Goal: Navigation & Orientation: Find specific page/section

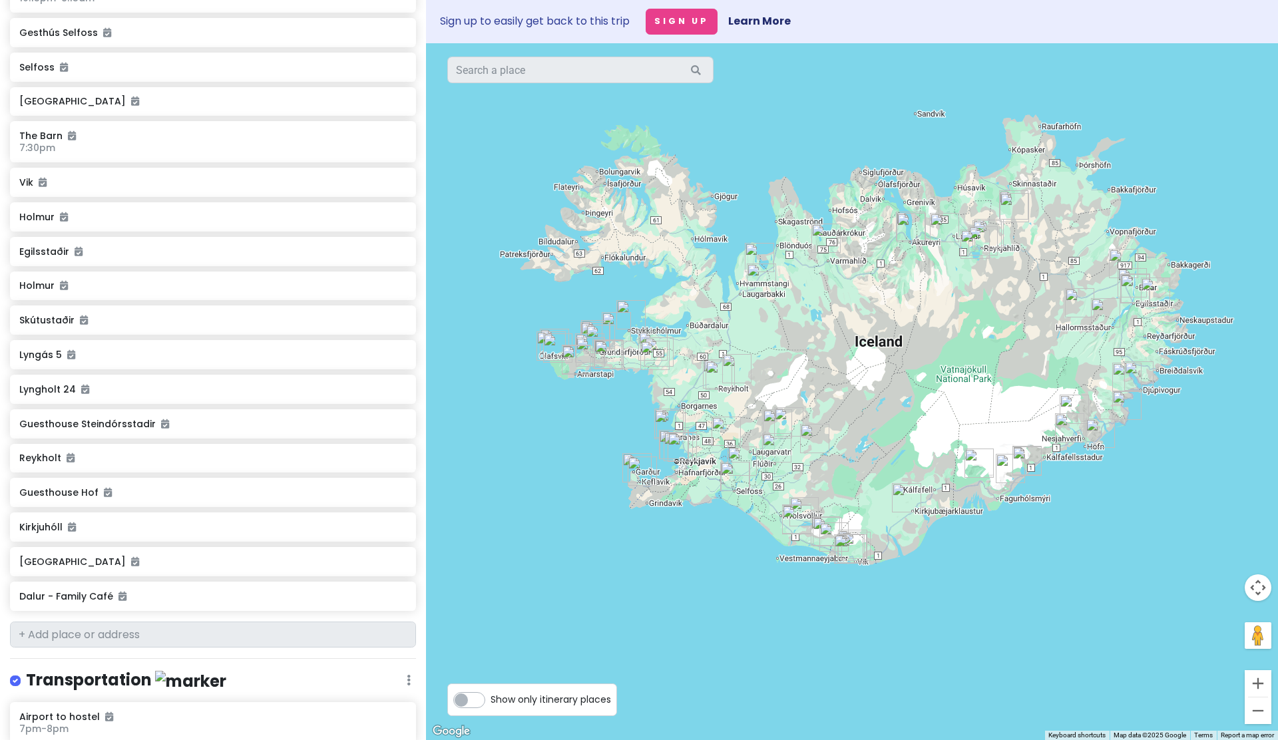
scroll to position [4596, 0]
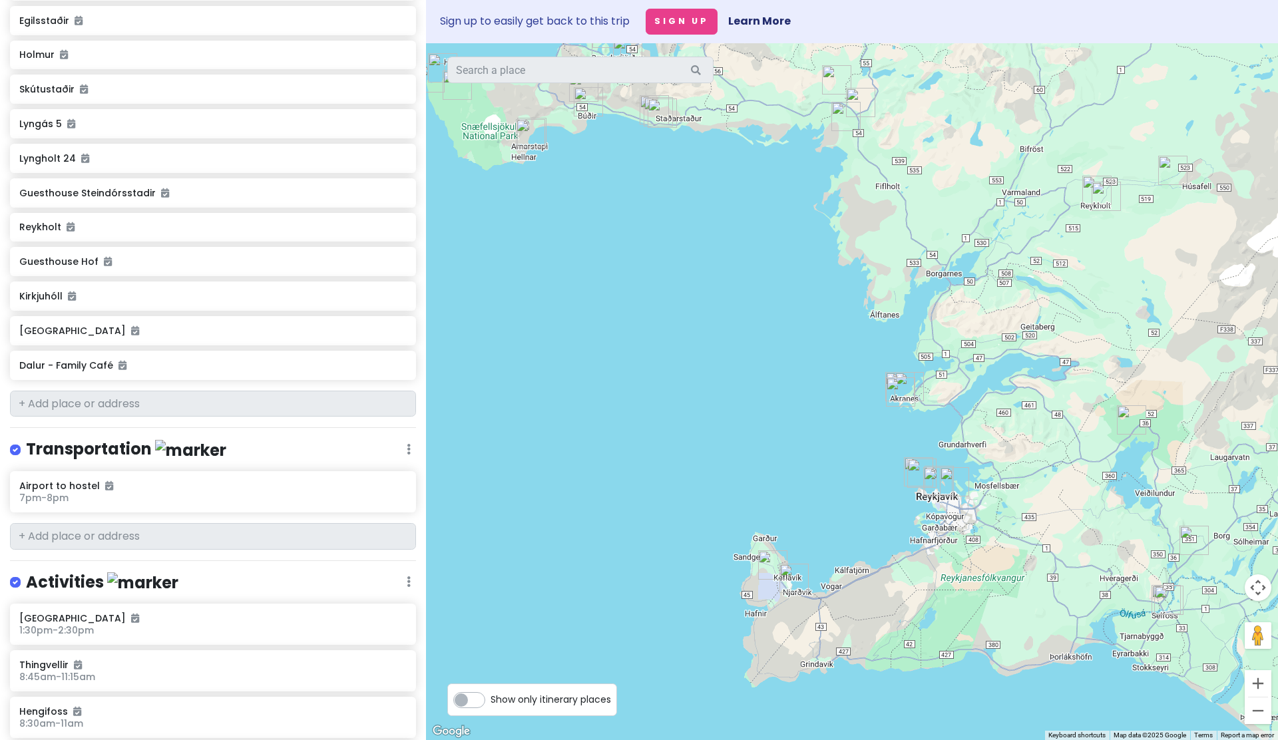
drag, startPoint x: 738, startPoint y: 444, endPoint x: 584, endPoint y: 365, distance: 173.2
click at [584, 368] on div at bounding box center [852, 391] width 852 height 697
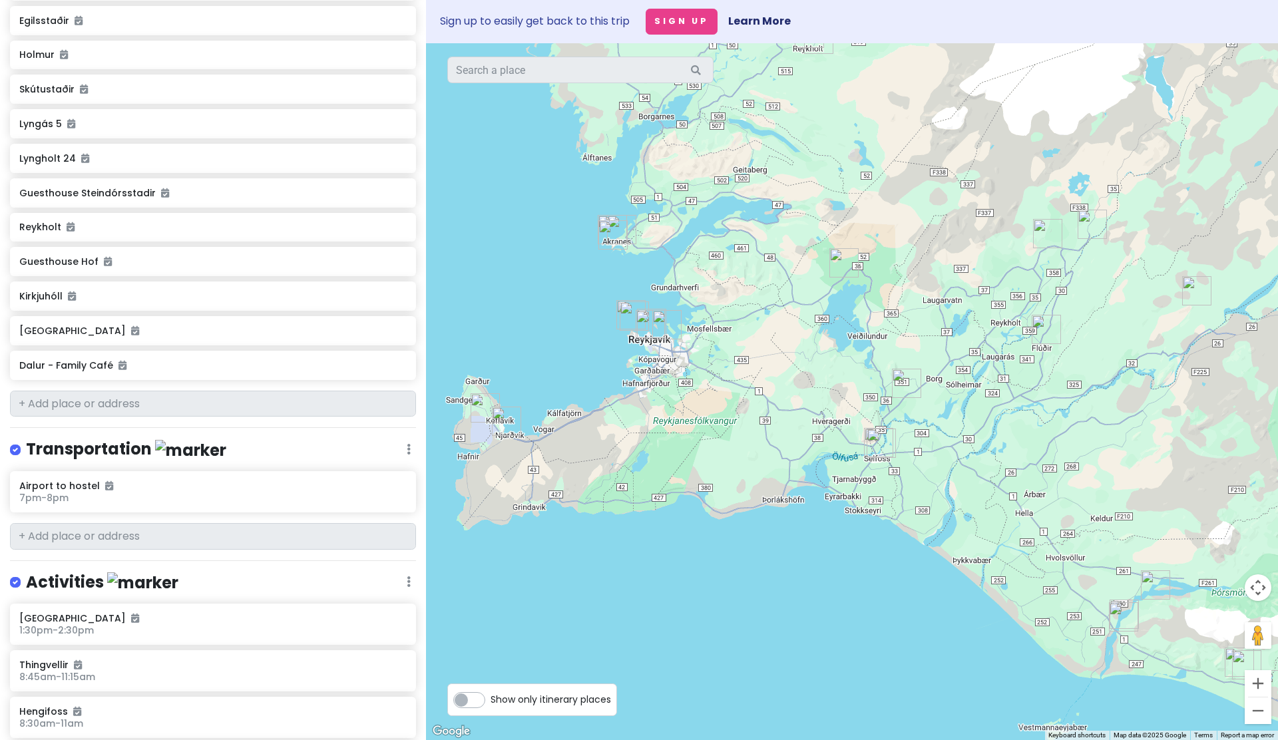
click at [650, 327] on img "Reykjavík" at bounding box center [650, 324] width 29 height 29
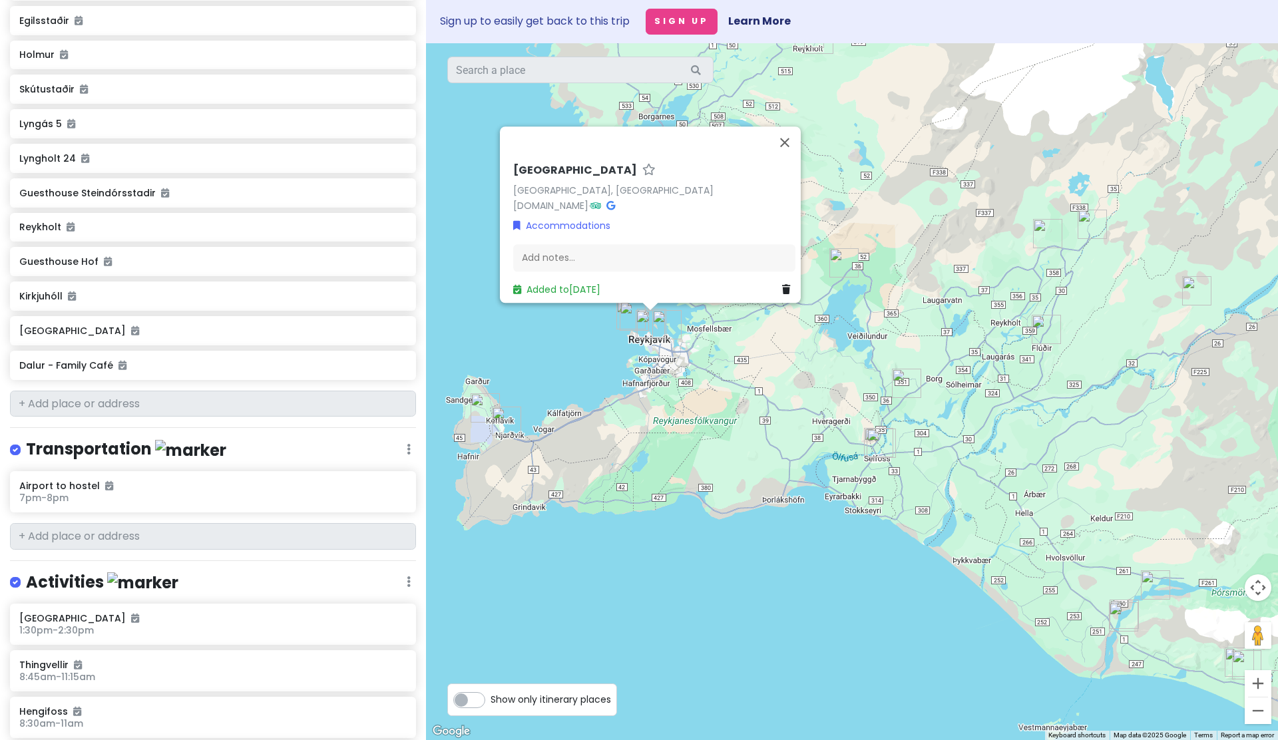
click at [636, 323] on img "Reykjavík" at bounding box center [650, 324] width 29 height 29
click at [627, 319] on img "Kvika Footbath" at bounding box center [634, 315] width 29 height 29
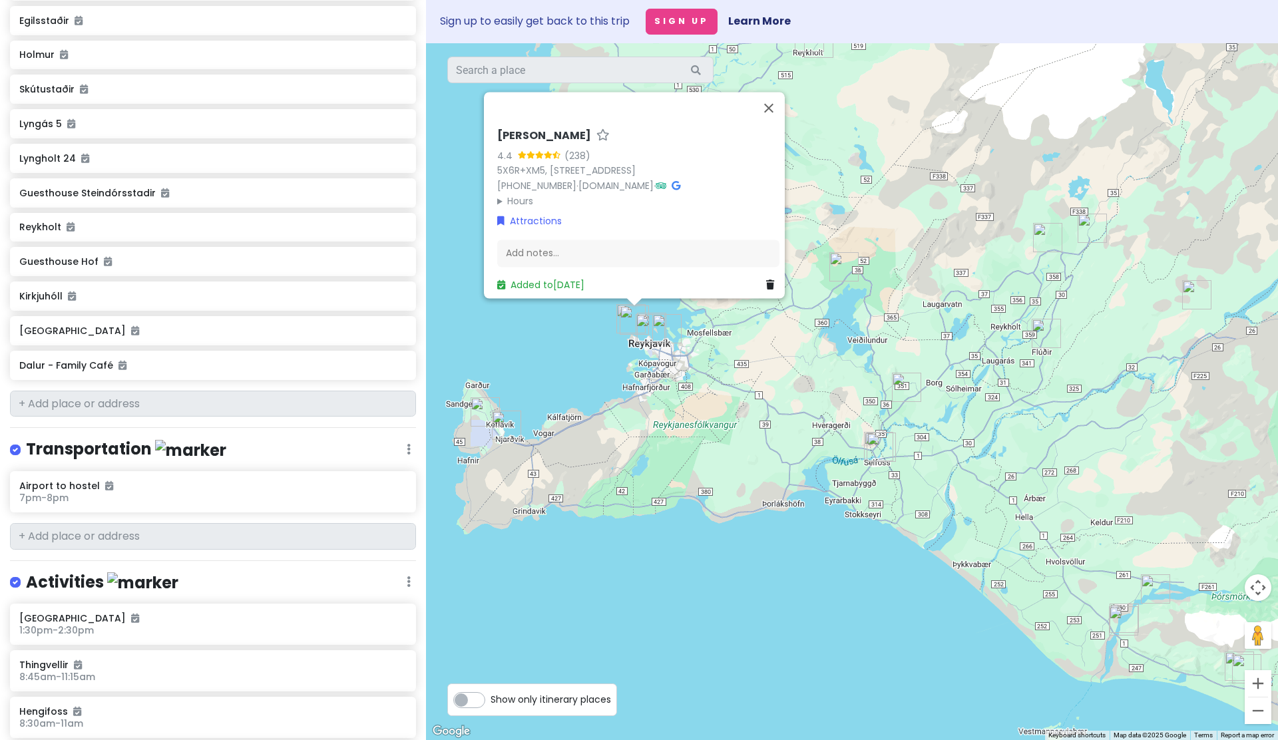
click at [618, 306] on img "Grótta Island Lighthouse" at bounding box center [630, 318] width 29 height 29
click at [646, 309] on img "Kvika Footbath" at bounding box center [634, 321] width 29 height 29
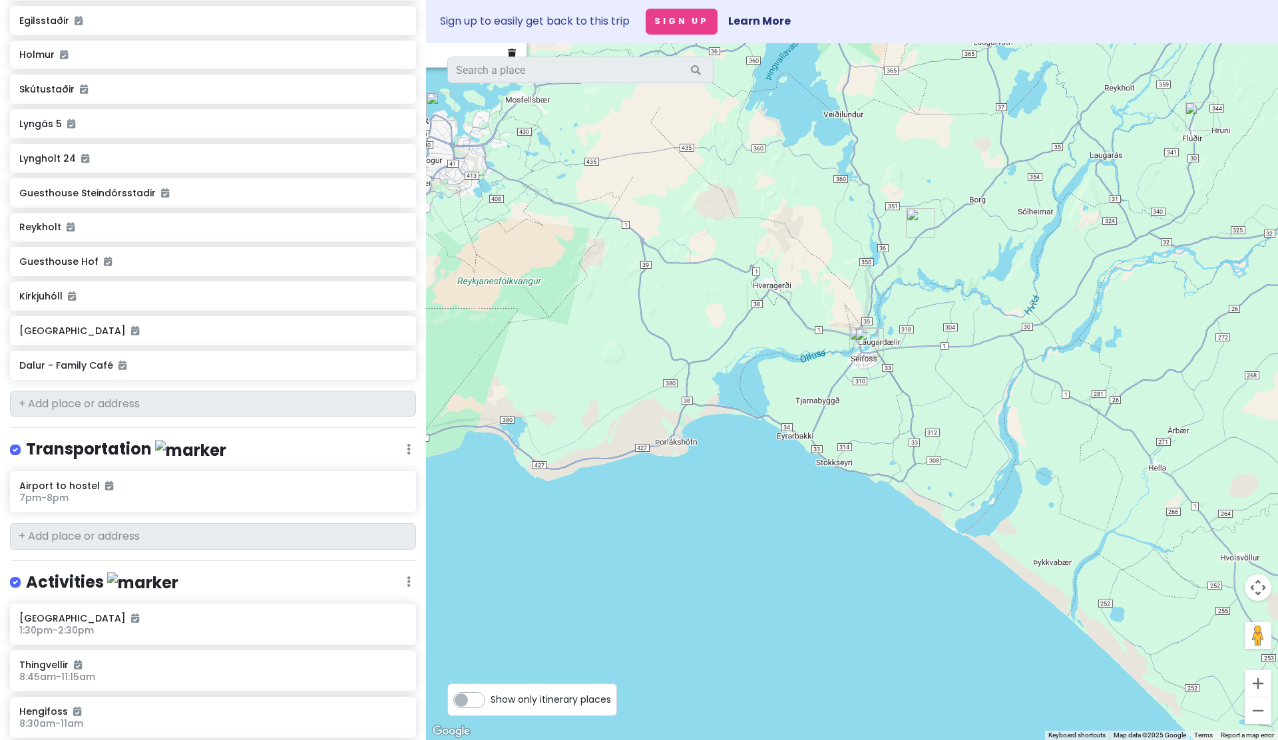
drag, startPoint x: 704, startPoint y: 510, endPoint x: 1016, endPoint y: 516, distance: 311.5
click at [1004, 514] on div "Kvika Footbath 4.4 (238) 5X6R+XM5, 170 Seltjarnarnes, [GEOGRAPHIC_DATA] [PHONE_…" at bounding box center [852, 391] width 852 height 697
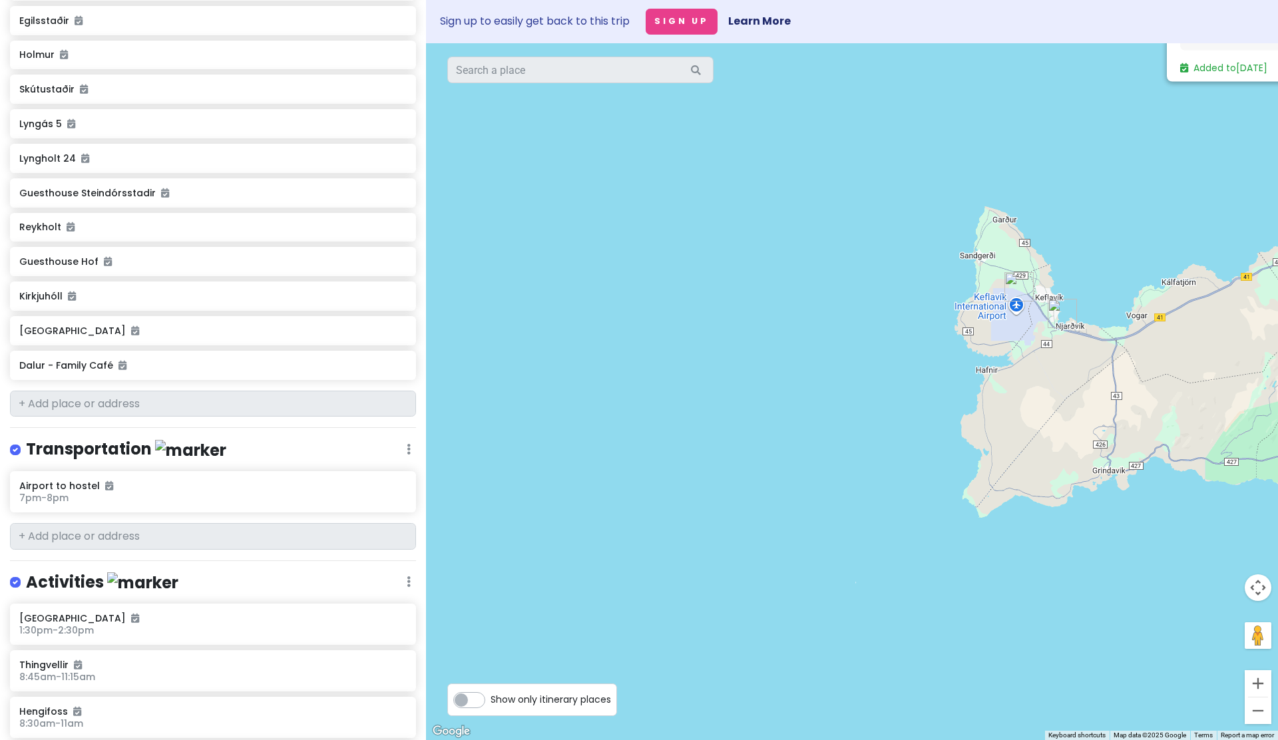
click at [1058, 318] on img "Keflavik Airport Car Rental" at bounding box center [1062, 313] width 29 height 29
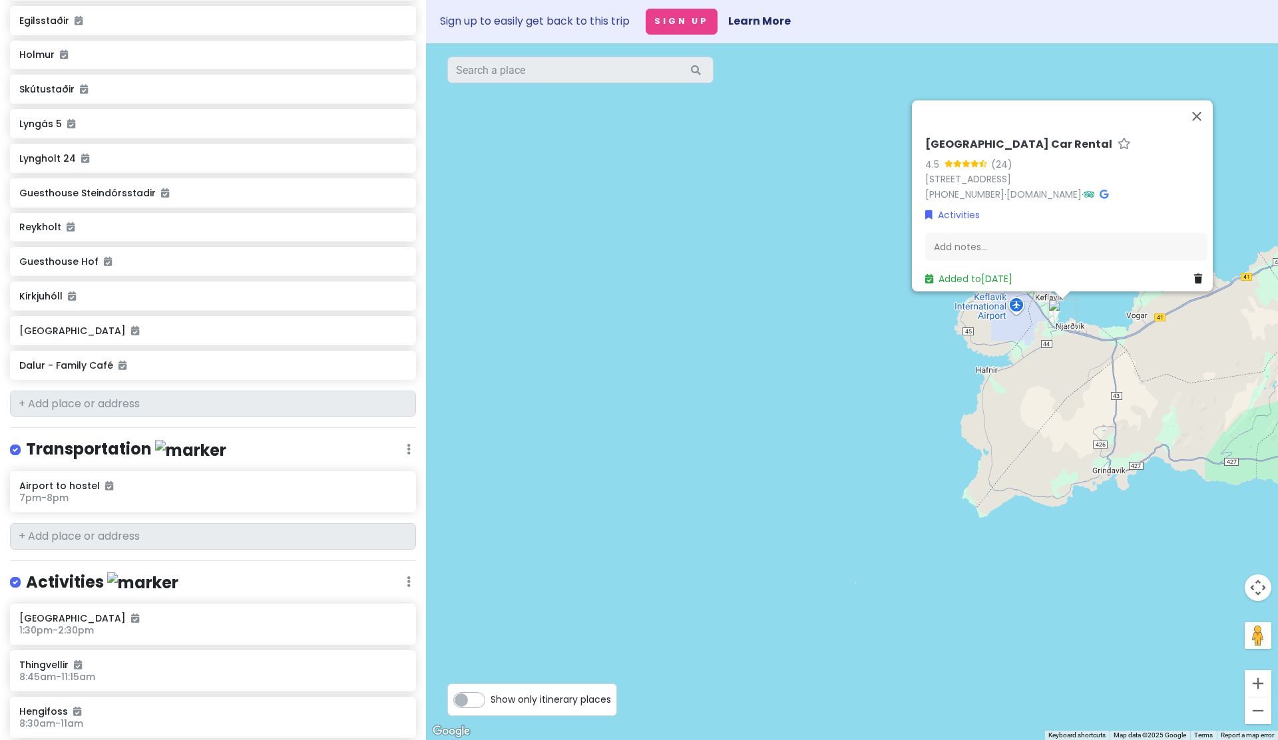
click at [871, 414] on div "[GEOGRAPHIC_DATA] Car Rental 4.5 (24) Njarðarbraut 1e, 260 [GEOGRAPHIC_DATA], […" at bounding box center [852, 391] width 852 height 697
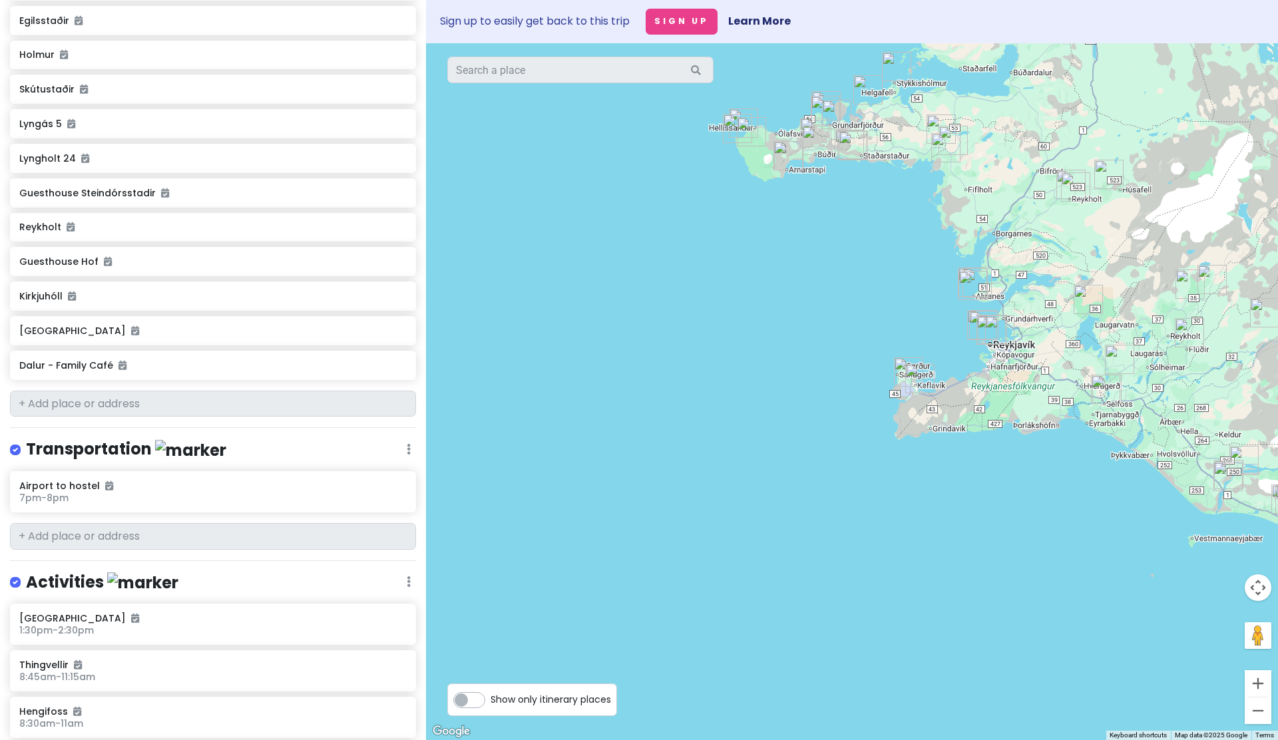
drag, startPoint x: 1029, startPoint y: 399, endPoint x: 664, endPoint y: 359, distance: 366.9
click at [666, 359] on div at bounding box center [852, 391] width 852 height 697
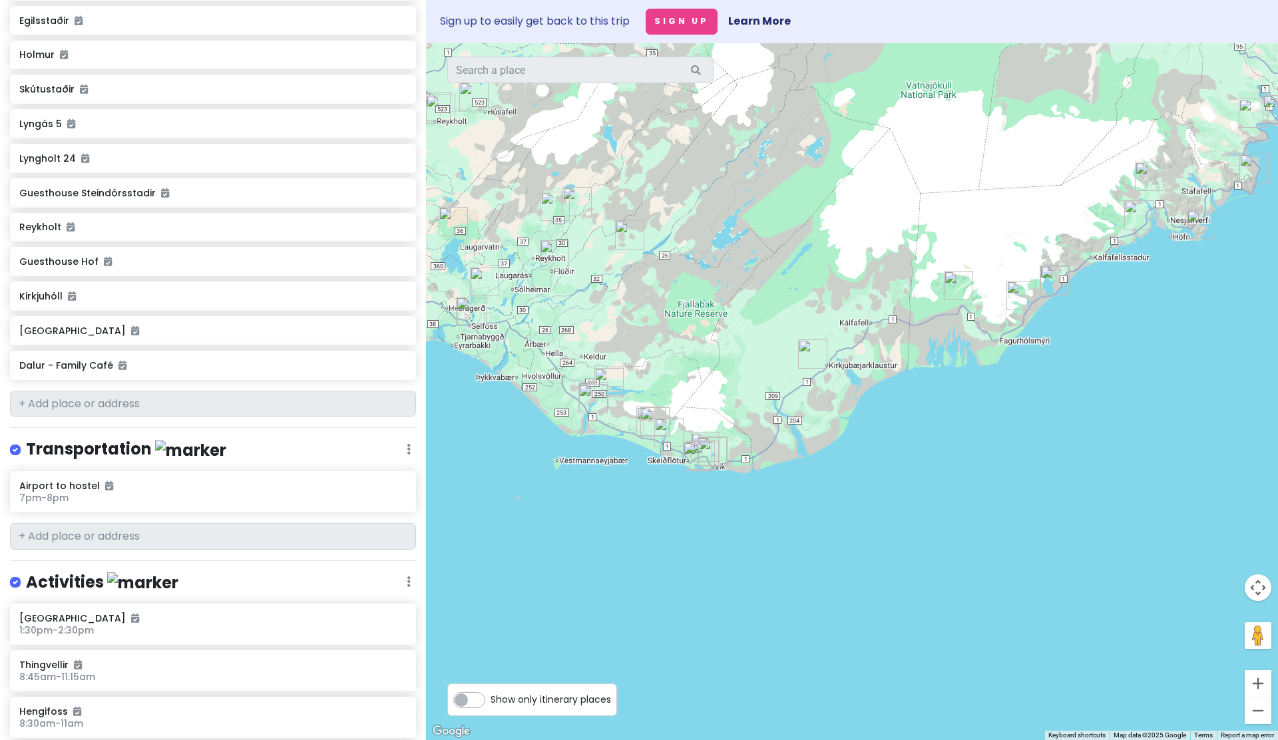
click at [586, 402] on img "Seljalandsfoss" at bounding box center [592, 398] width 29 height 29
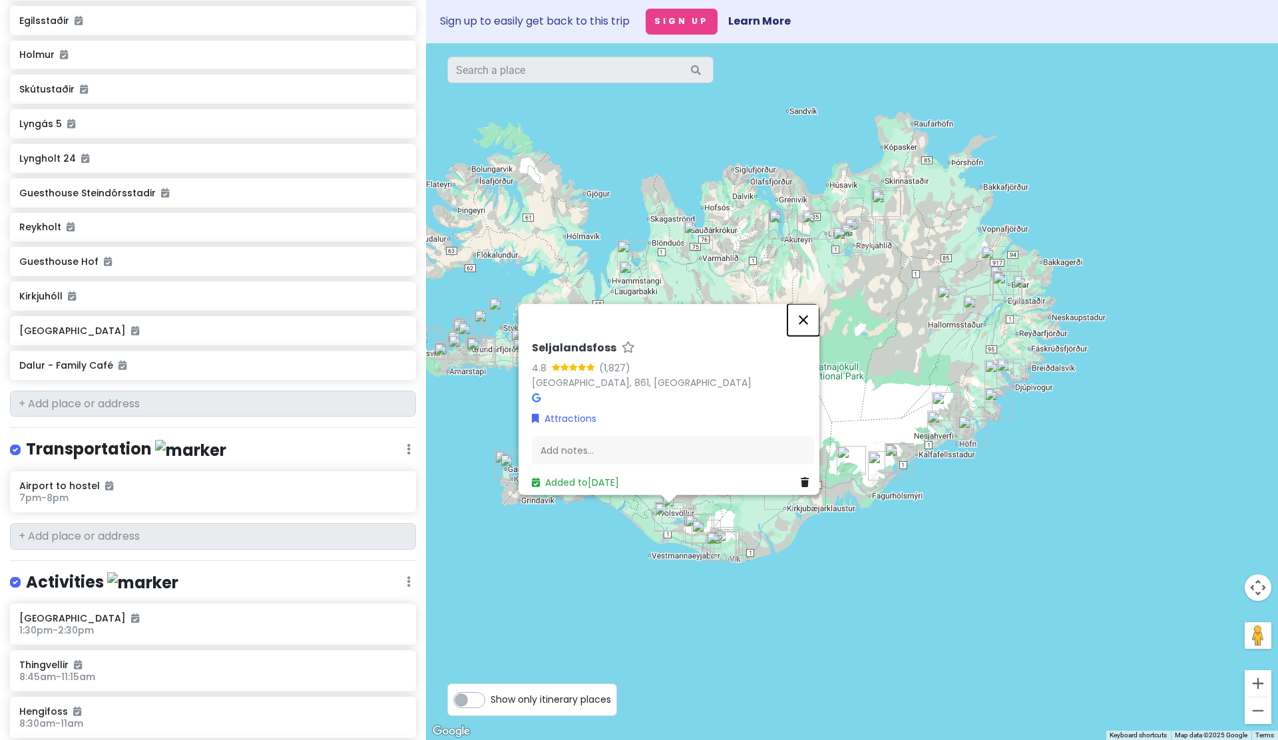
click at [810, 309] on button "Close" at bounding box center [803, 319] width 32 height 32
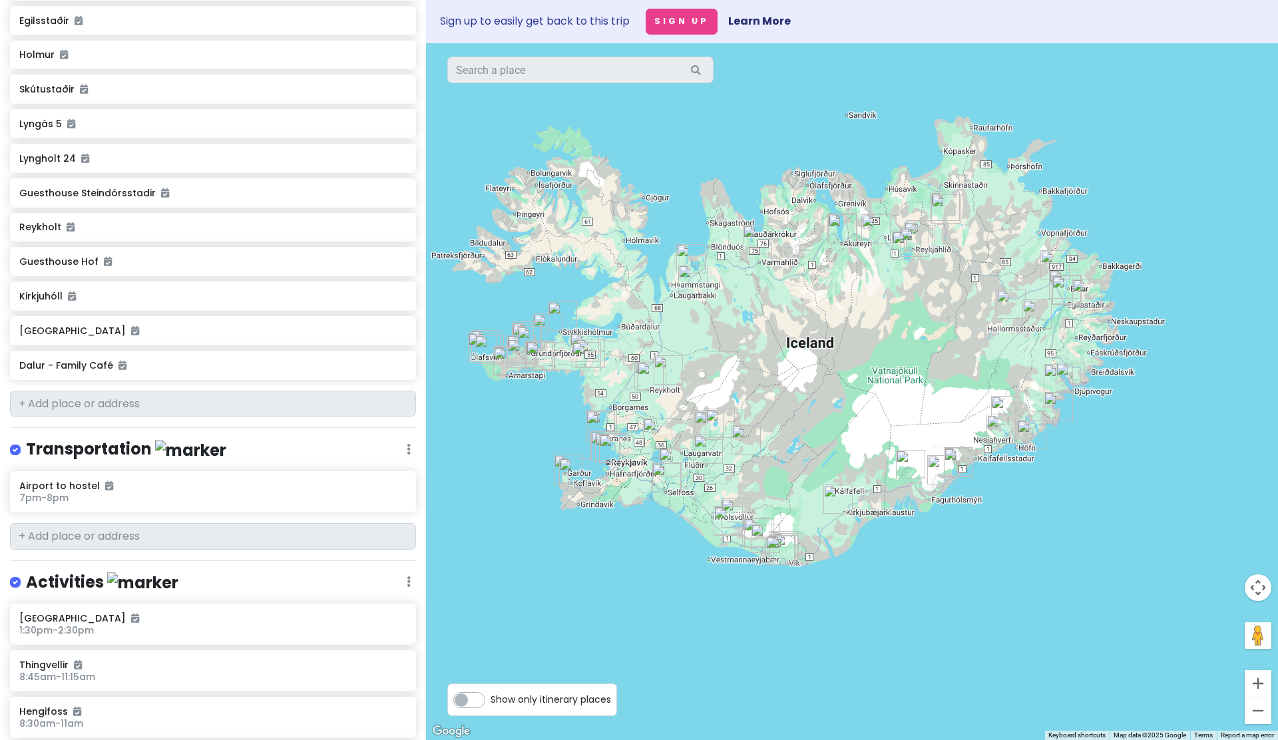
drag, startPoint x: 508, startPoint y: 412, endPoint x: 592, endPoint y: 423, distance: 84.6
click at [592, 423] on div at bounding box center [852, 391] width 852 height 697
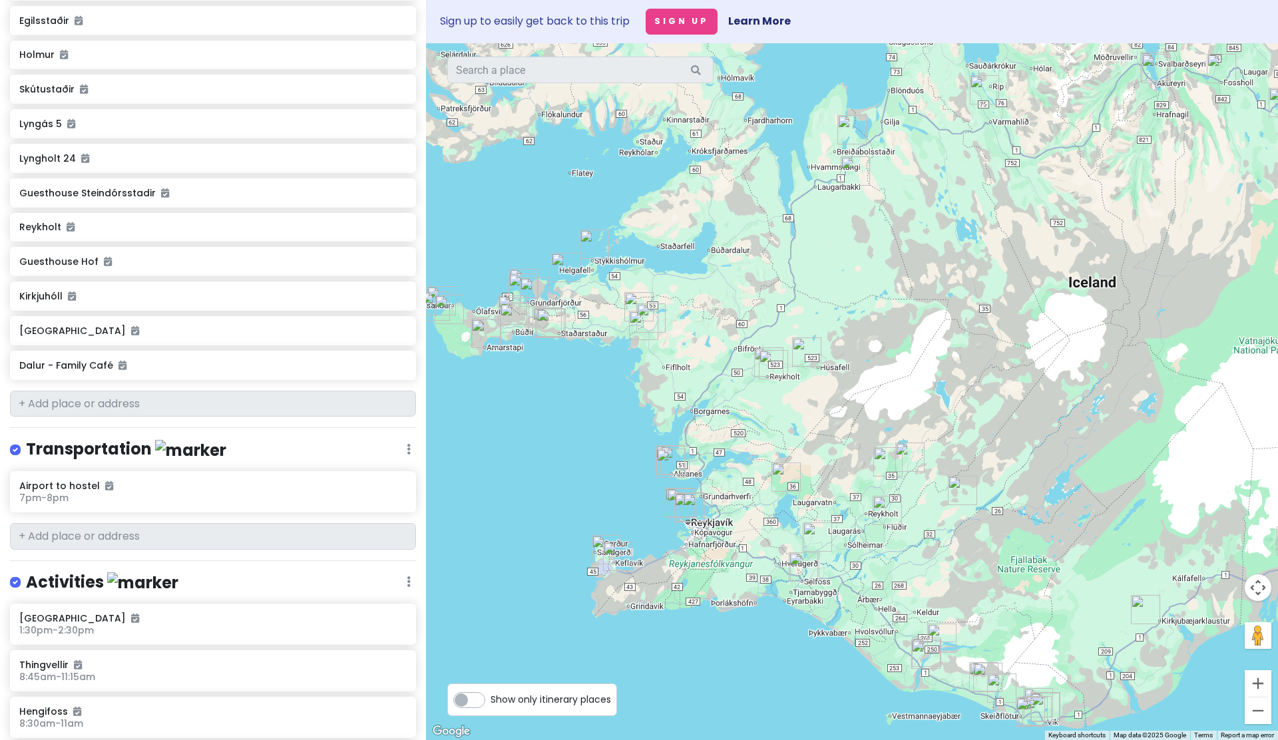
click at [512, 316] on img "Búðakirkja" at bounding box center [514, 317] width 29 height 29
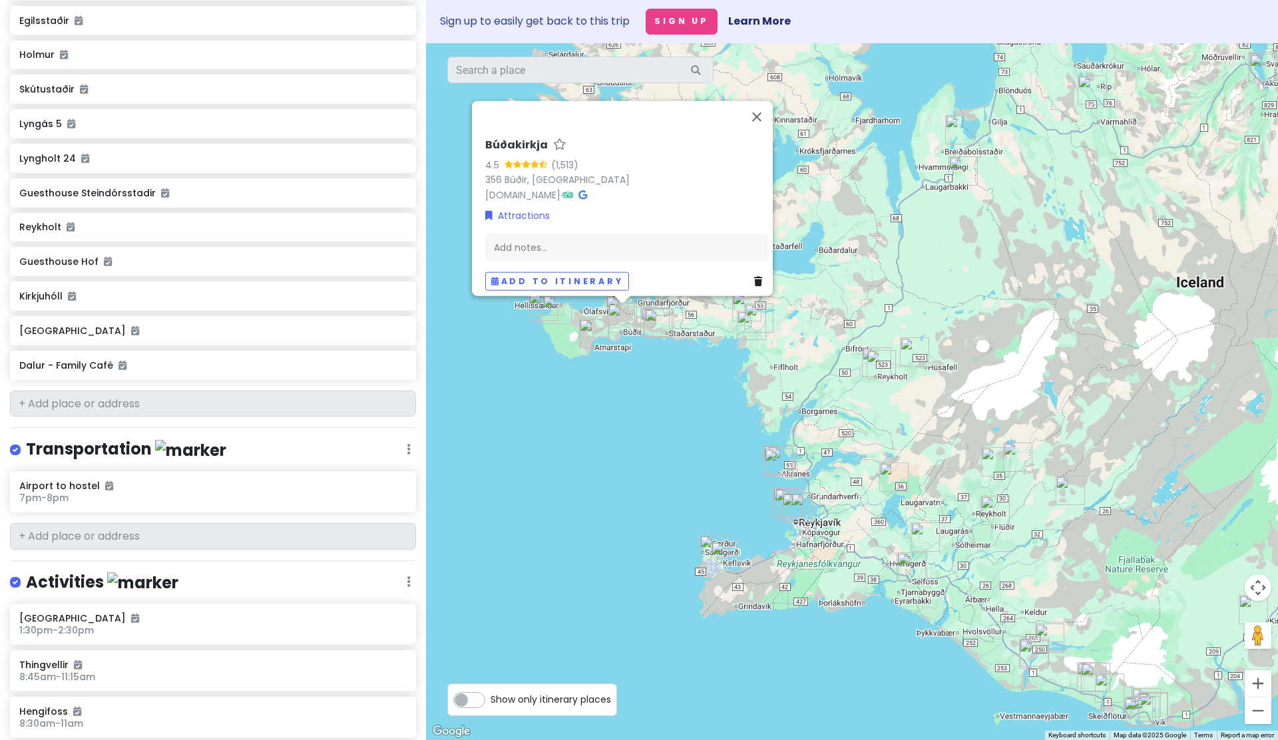
click at [666, 375] on div "Búðakirkja 4.5 (1,513) 356 [GEOGRAPHIC_DATA], [GEOGRAPHIC_DATA] [DOMAIN_NAME] ·…" at bounding box center [852, 391] width 852 height 697
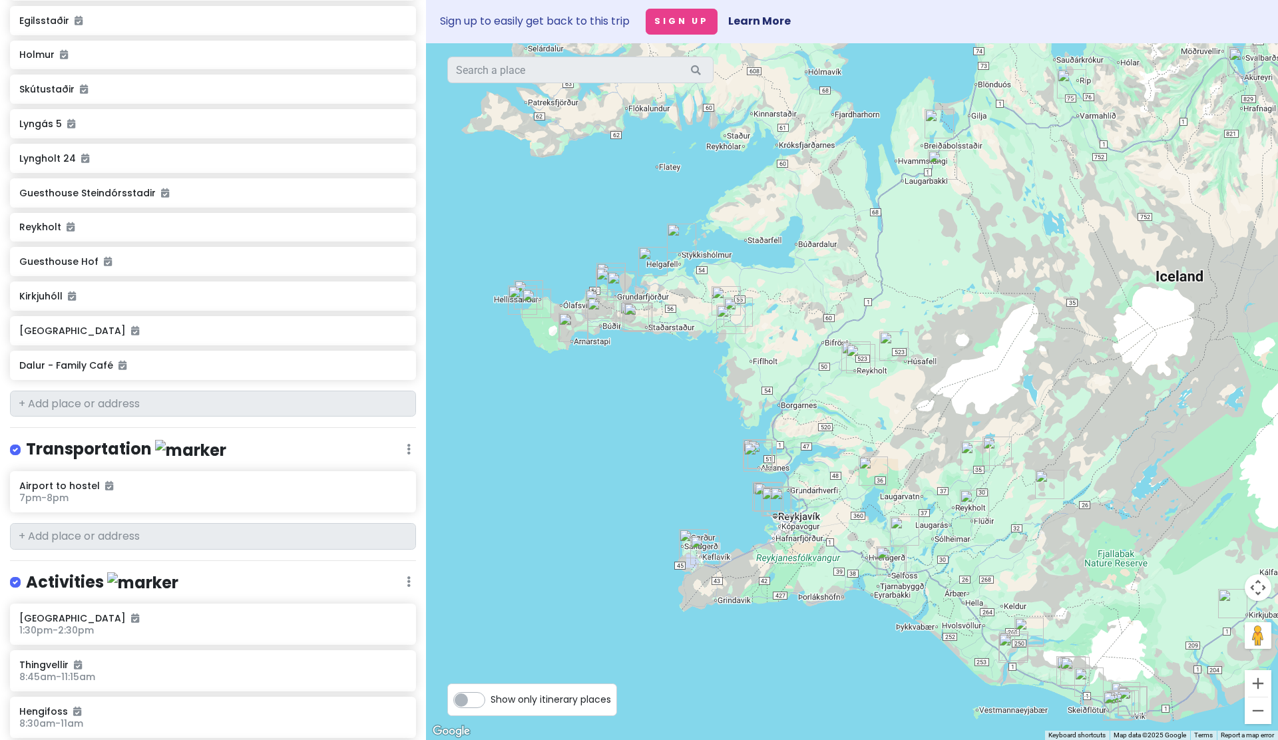
drag, startPoint x: 719, startPoint y: 435, endPoint x: 526, endPoint y: 364, distance: 205.5
click at [532, 365] on div at bounding box center [852, 391] width 852 height 697
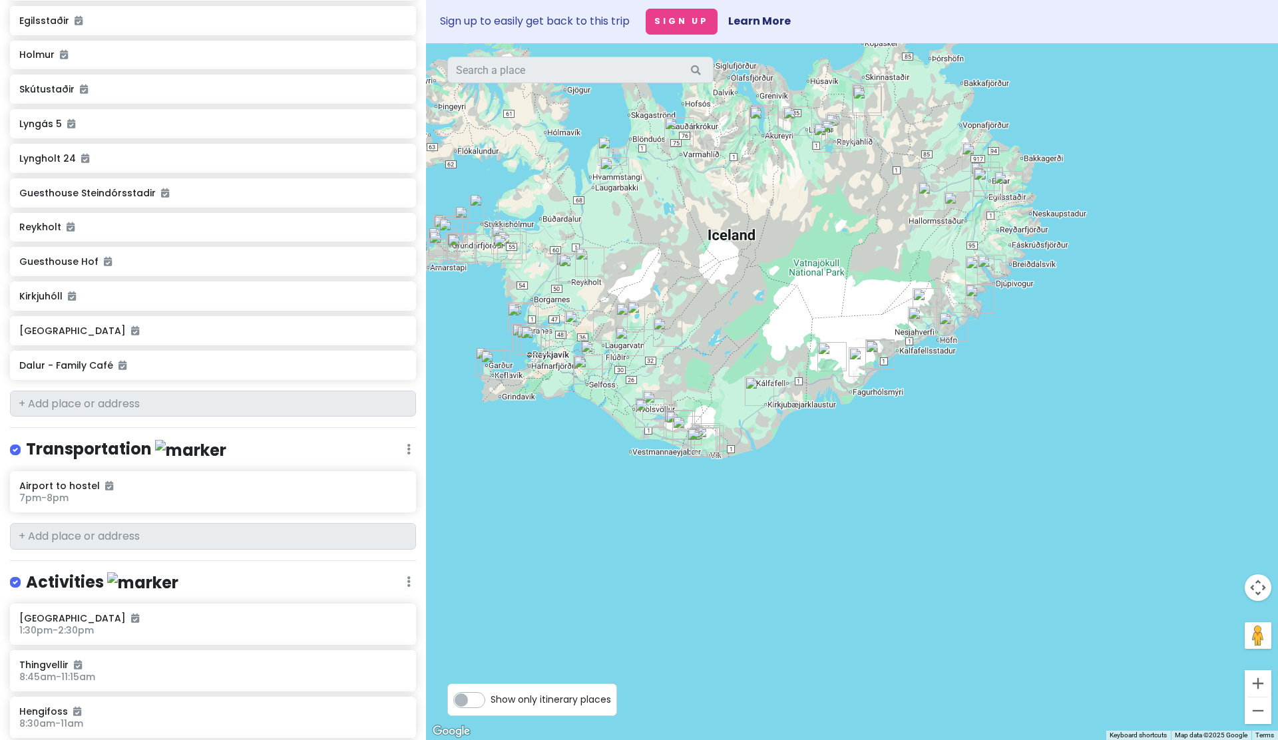
click at [862, 361] on img "Múlagljúfur Canyon" at bounding box center [863, 361] width 29 height 29
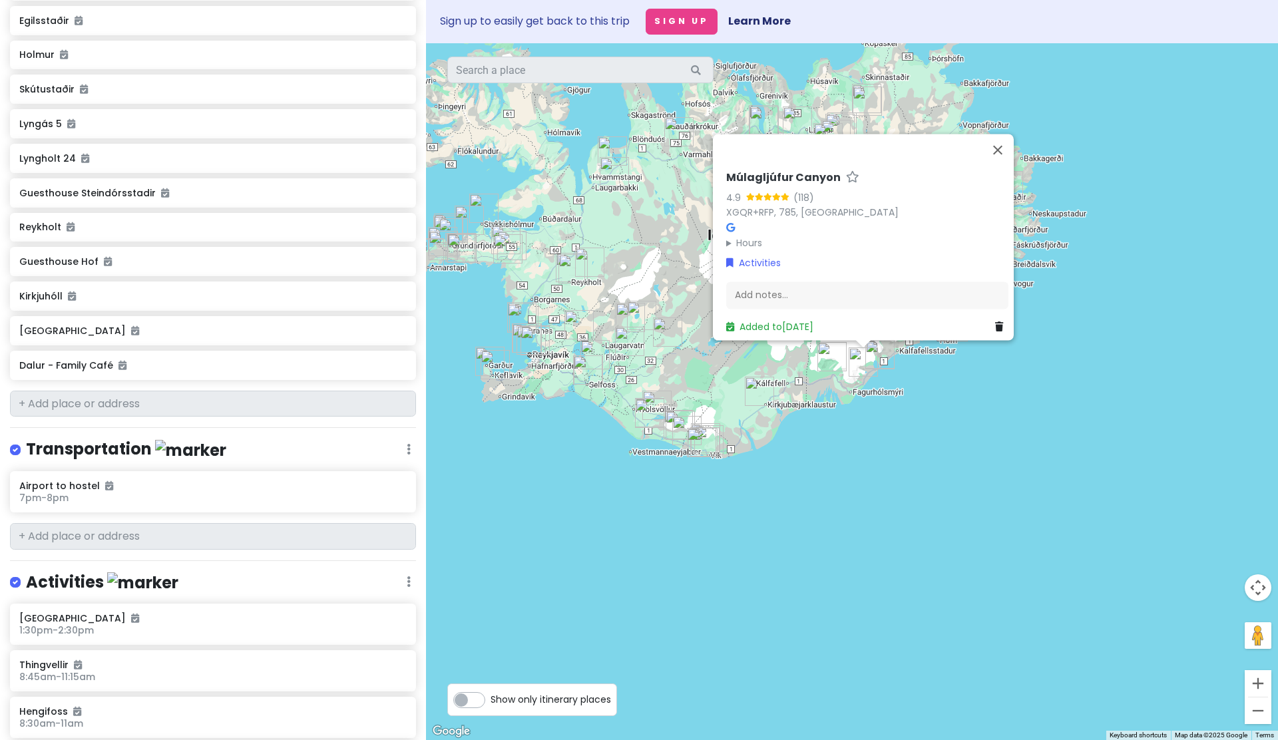
click at [885, 426] on div "Múlagljúfur Canyon 4.9 (118) XGQR+RFP, 785, [GEOGRAPHIC_DATA] Hours [DATE] Open…" at bounding box center [852, 391] width 852 height 697
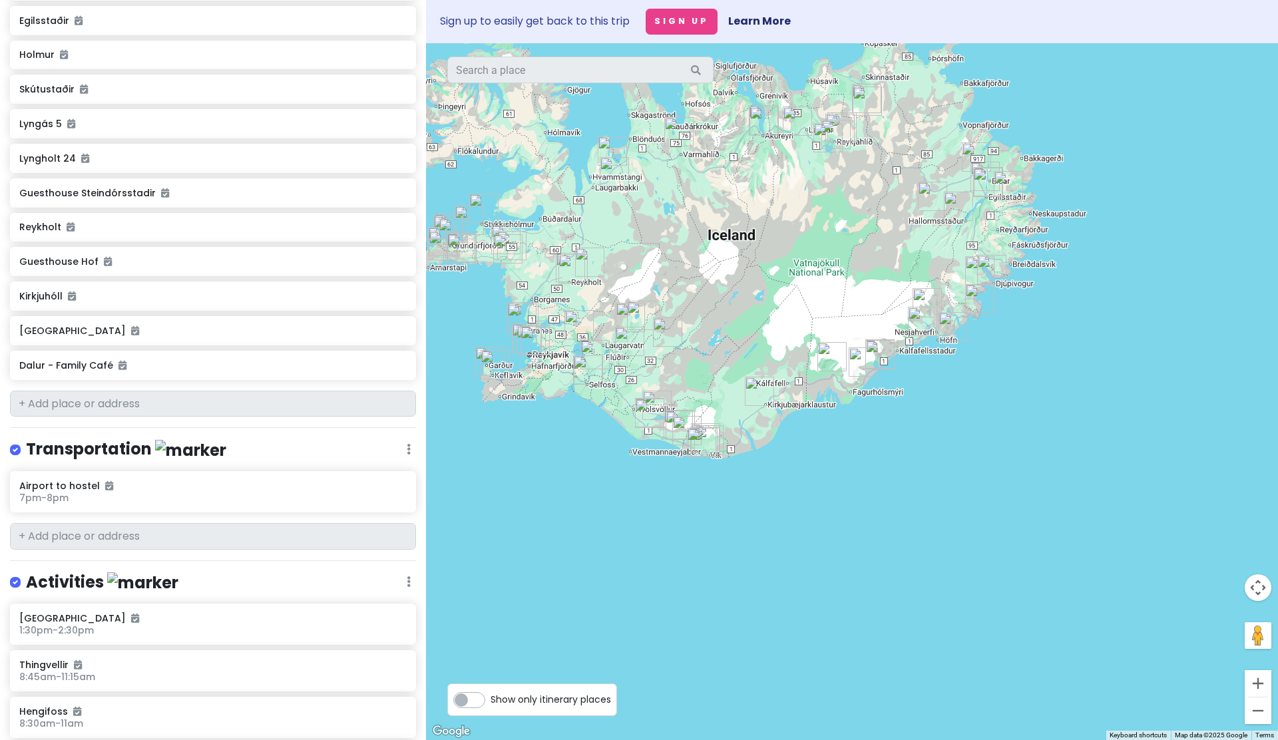
click at [835, 367] on img "Svartifoss" at bounding box center [831, 356] width 29 height 29
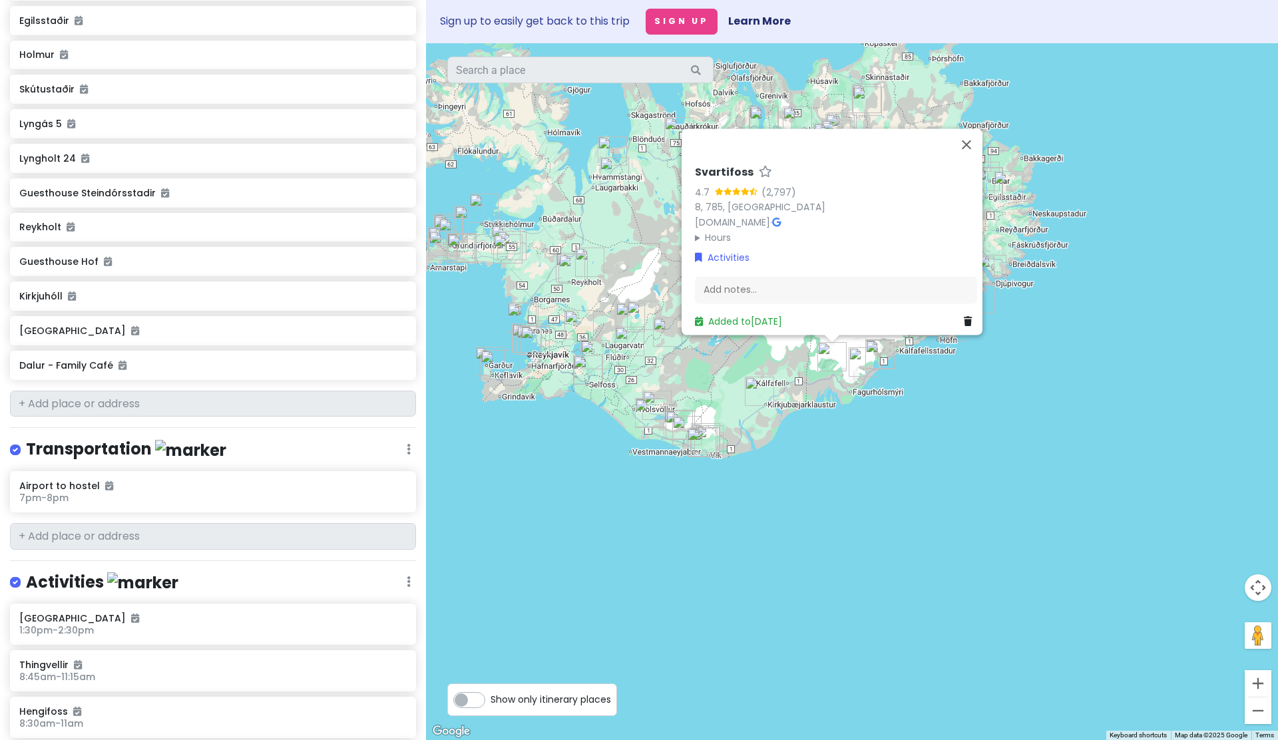
click at [846, 437] on div "Svartifoss 4.7 (2,797) 8, 785, [GEOGRAPHIC_DATA] [DOMAIN_NAME] · Hours [DATE] O…" at bounding box center [852, 391] width 852 height 697
